Goal: Task Accomplishment & Management: Manage account settings

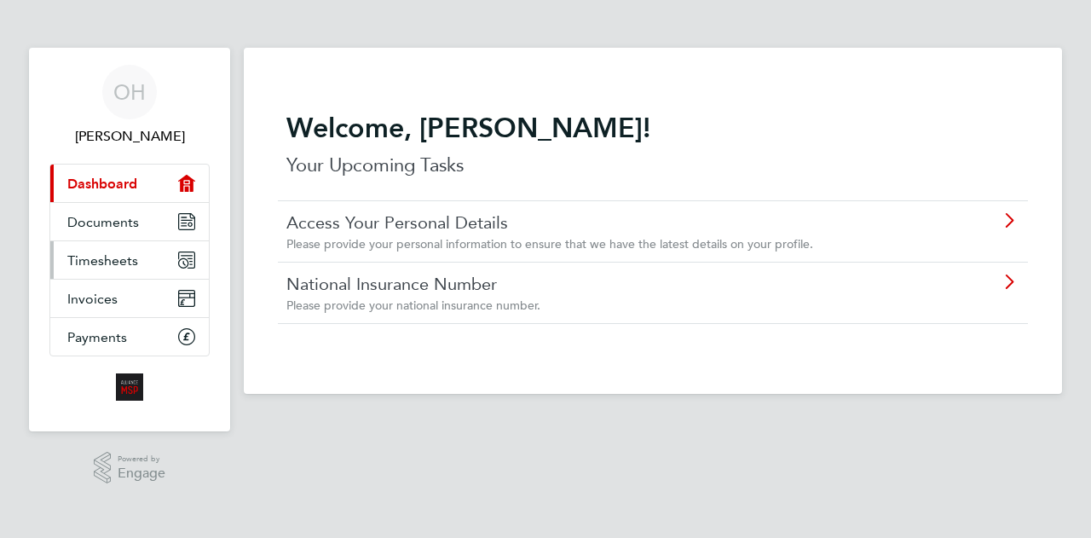
click at [119, 262] on span "Timesheets" at bounding box center [102, 260] width 71 height 16
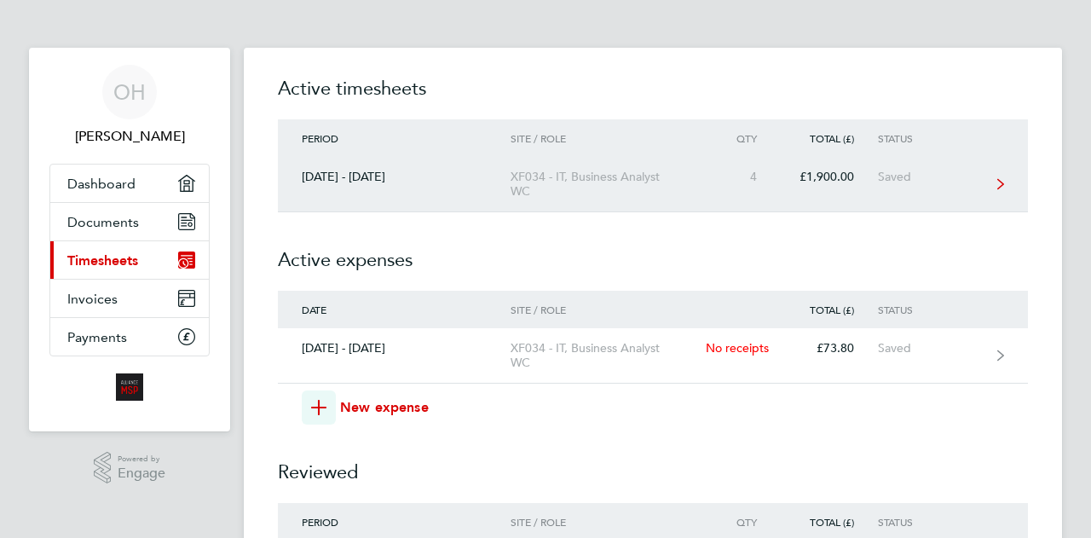
click at [923, 176] on div "Saved" at bounding box center [930, 177] width 105 height 14
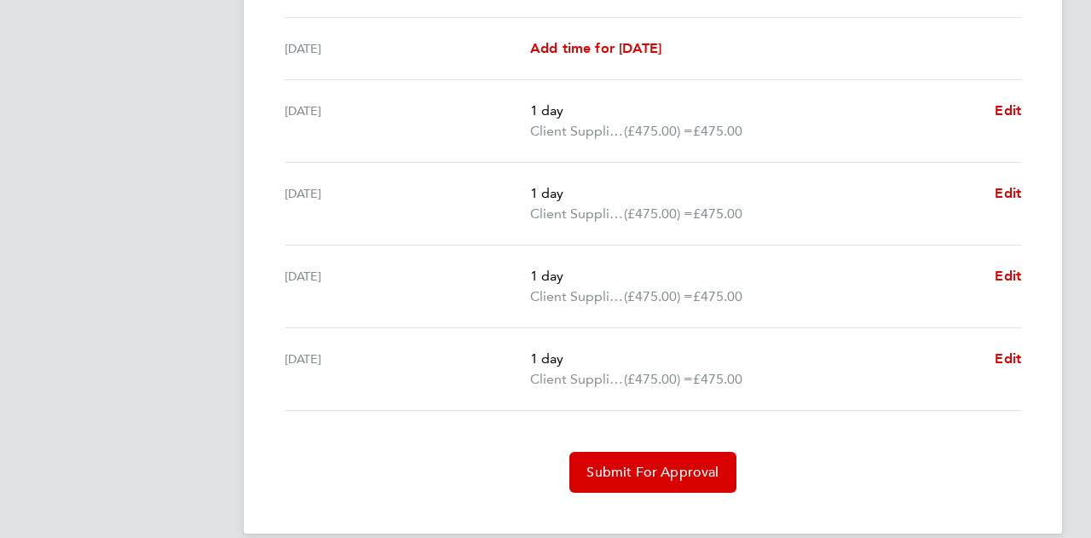
scroll to position [597, 0]
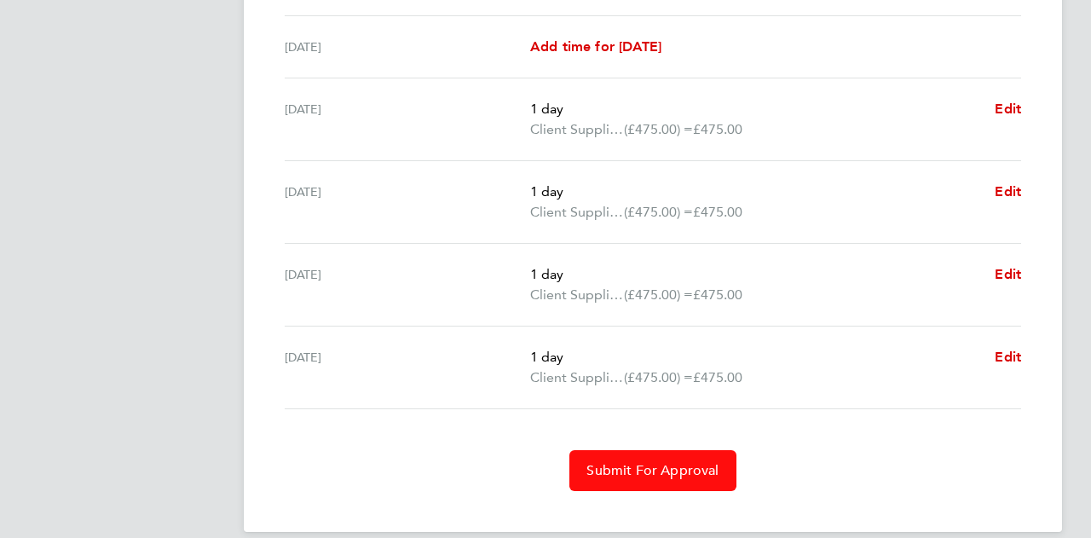
click at [665, 458] on button "Submit For Approval" at bounding box center [652, 470] width 166 height 41
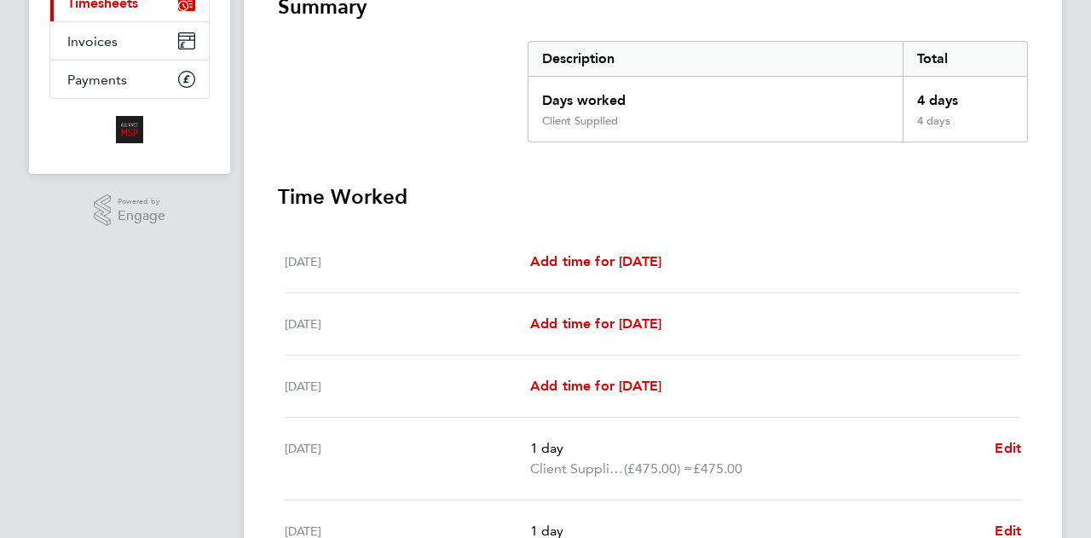
scroll to position [107, 0]
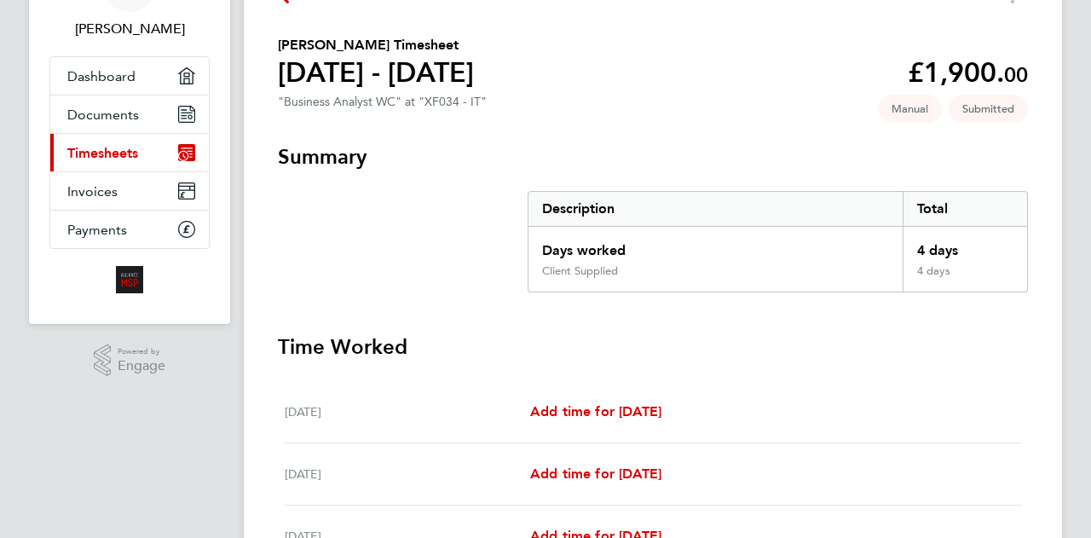
click at [126, 154] on span "Timesheets" at bounding box center [102, 153] width 71 height 16
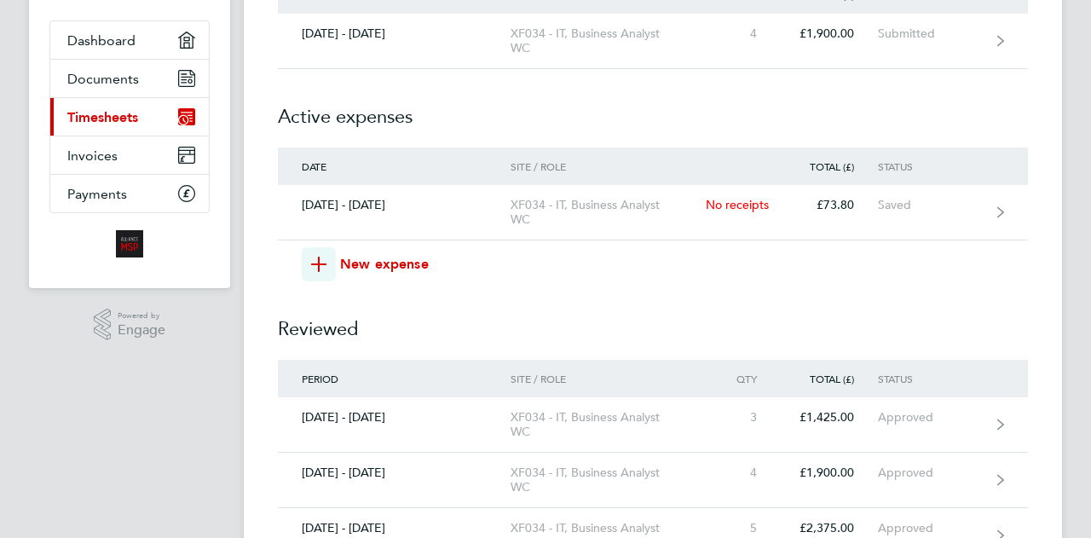
scroll to position [170, 0]
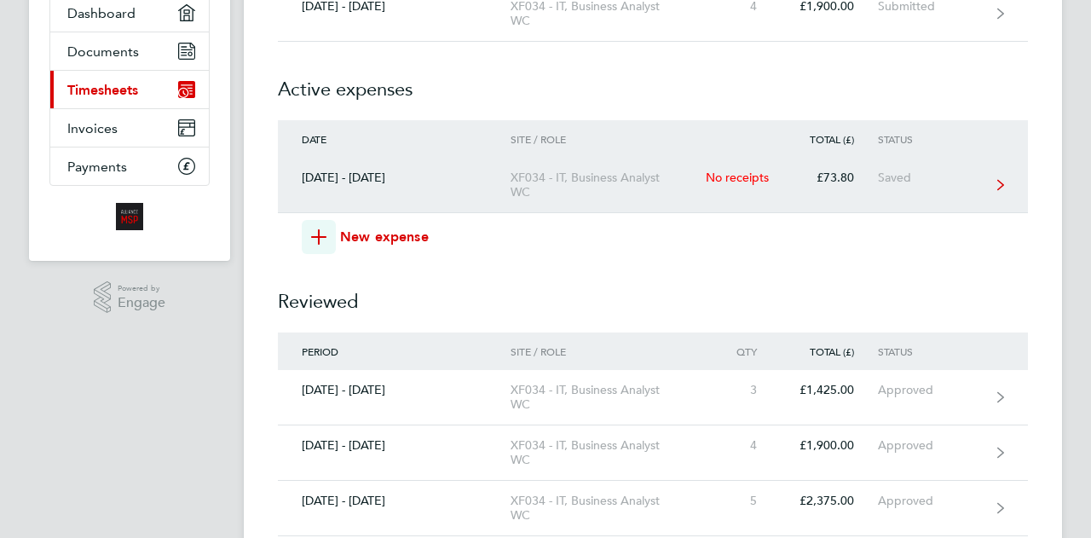
click at [737, 183] on div "No receipts" at bounding box center [743, 177] width 75 height 14
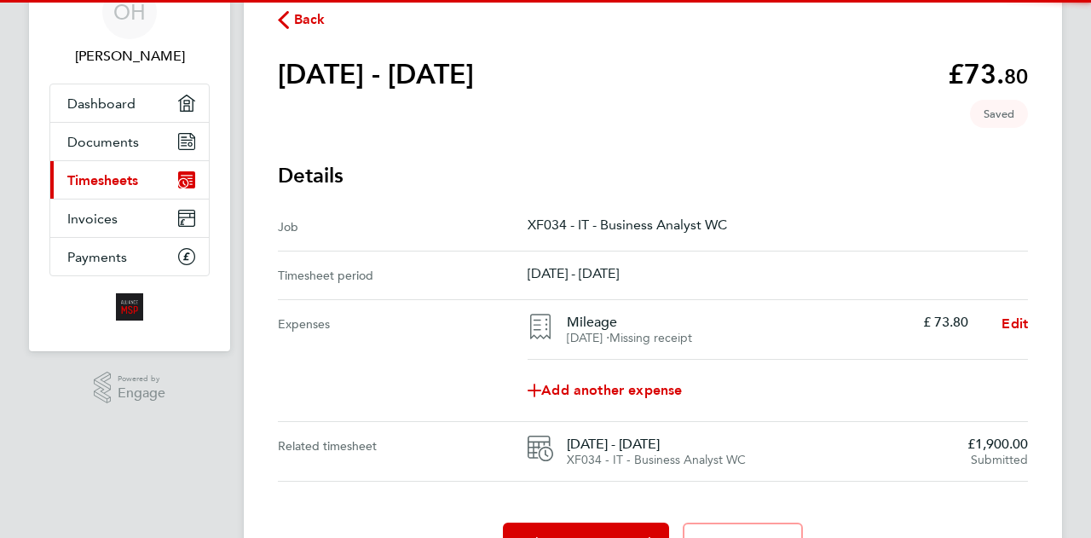
scroll to position [172, 0]
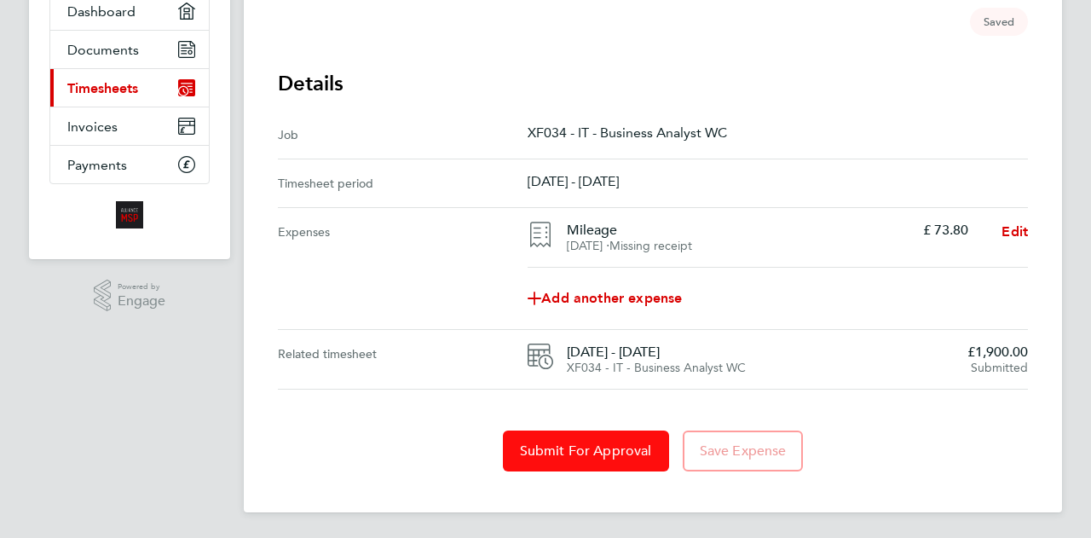
click at [583, 439] on button "Submit For Approval" at bounding box center [586, 450] width 166 height 41
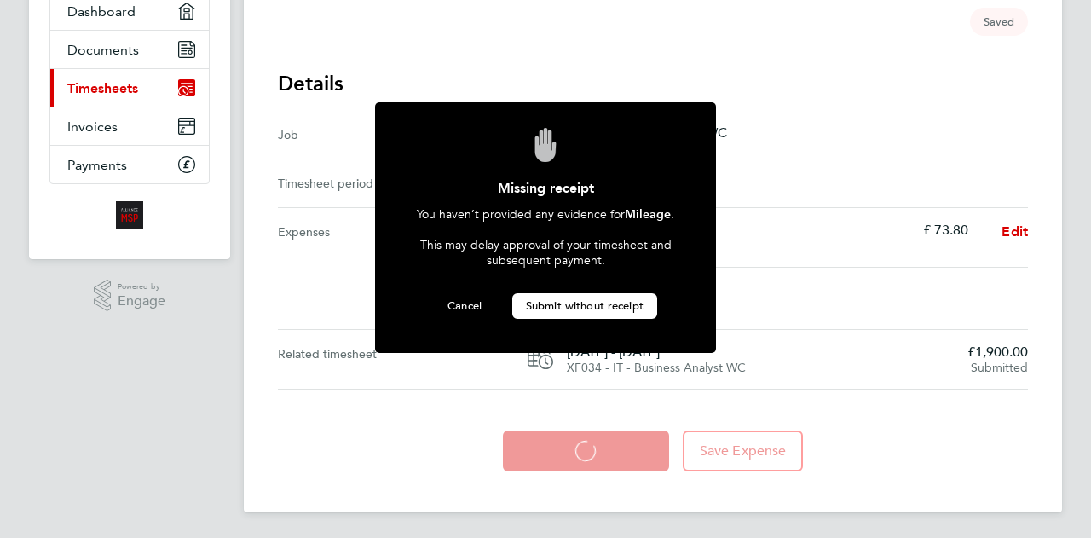
click at [552, 298] on span "Submit without receipt" at bounding box center [585, 305] width 118 height 14
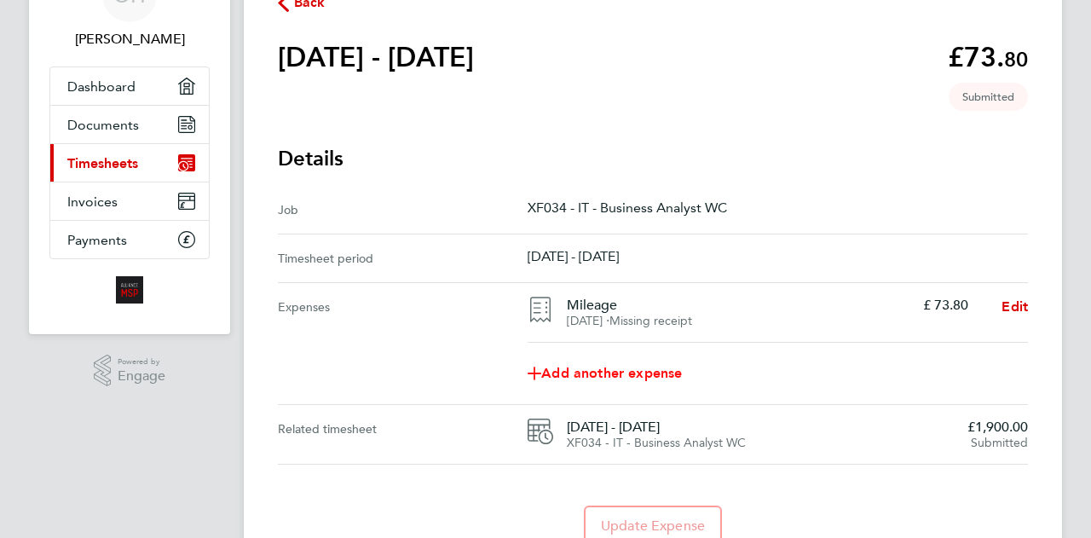
scroll to position [0, 0]
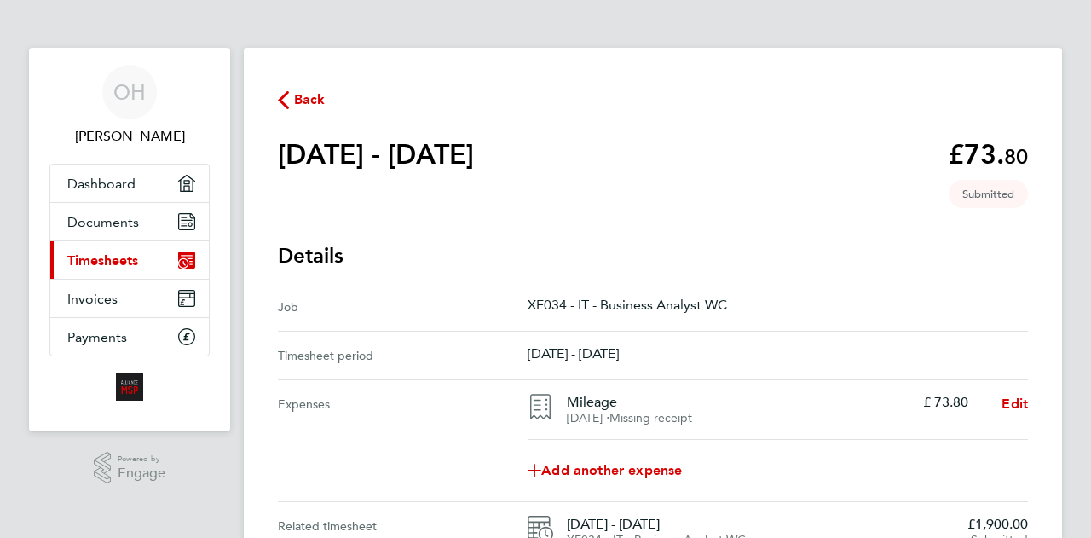
click at [300, 98] on span "Back" at bounding box center [310, 100] width 32 height 20
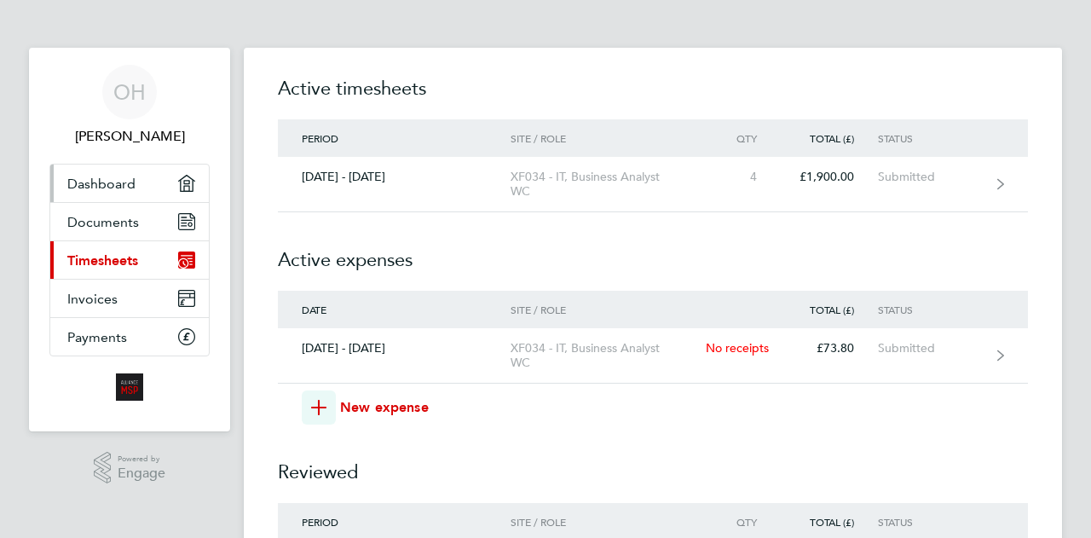
click at [116, 178] on span "Dashboard" at bounding box center [101, 184] width 68 height 16
